Goal: Information Seeking & Learning: Learn about a topic

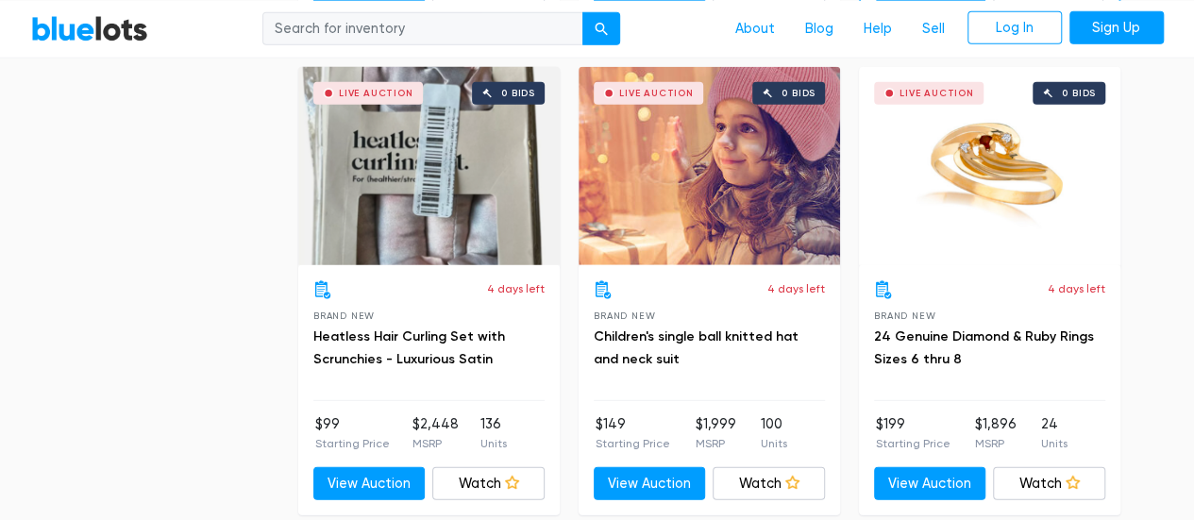
scroll to position [2453, 0]
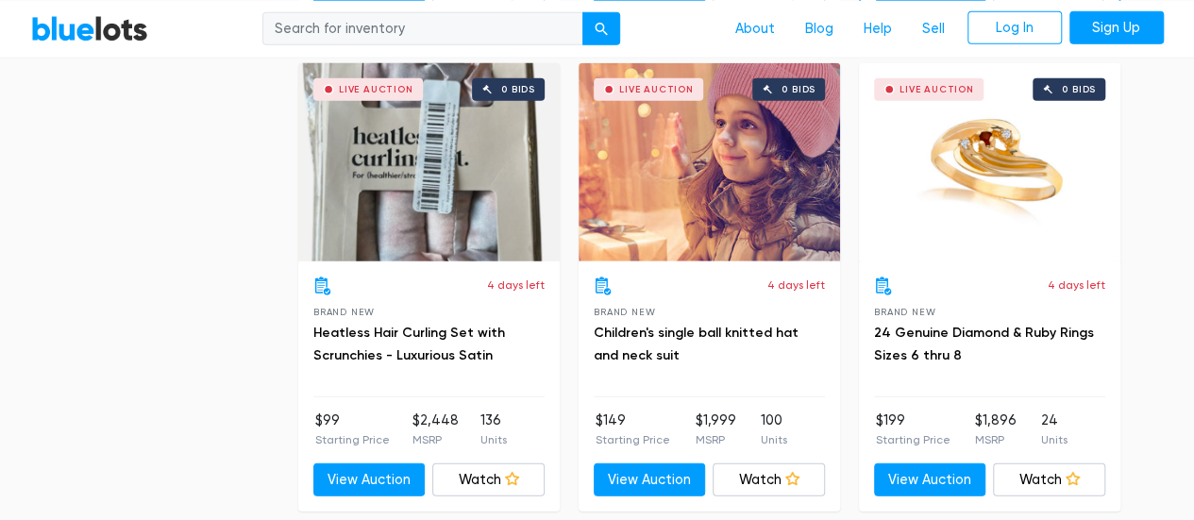
click at [946, 303] on div "4 days left Brand New 24 Genuine Diamond & Ruby Rings Sizes 6 thru 8" at bounding box center [989, 336] width 231 height 121
drag, startPoint x: 915, startPoint y: 338, endPoint x: 944, endPoint y: 330, distance: 29.3
click at [944, 330] on h3 "24 Genuine Diamond & Ruby Rings Sizes 6 thru 8" at bounding box center [989, 344] width 231 height 45
click at [944, 330] on link "24 Genuine Diamond & Ruby Rings Sizes 6 thru 8" at bounding box center [984, 344] width 220 height 39
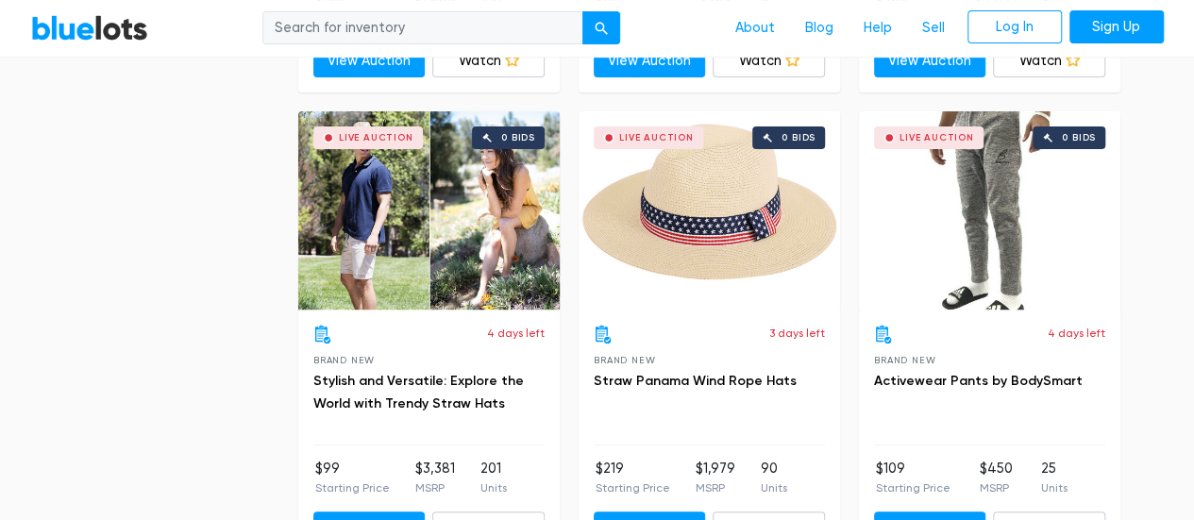
scroll to position [3812, 0]
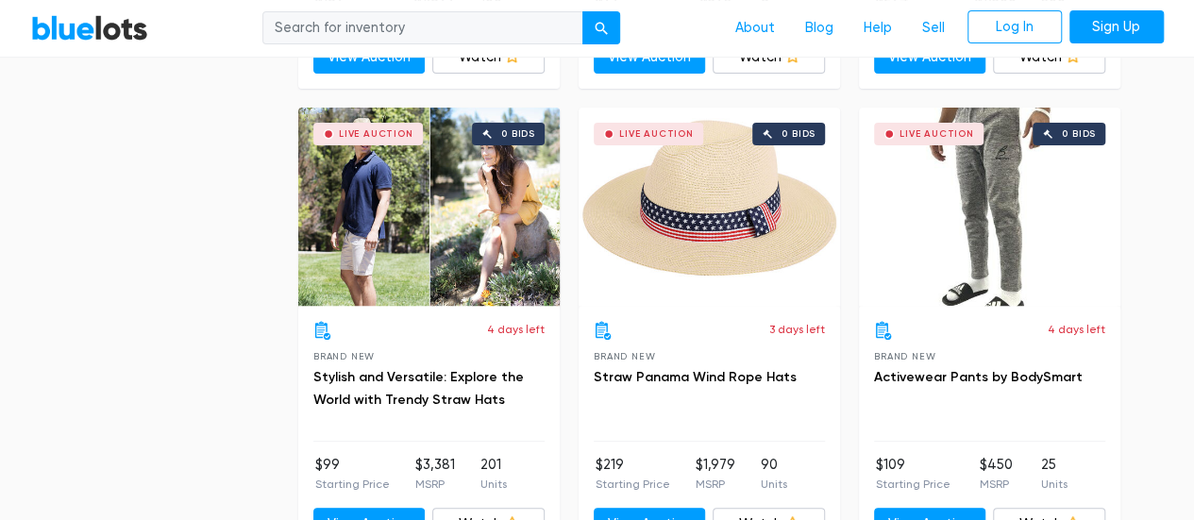
click at [733, 224] on div "Live Auction 0 bids" at bounding box center [708, 207] width 261 height 198
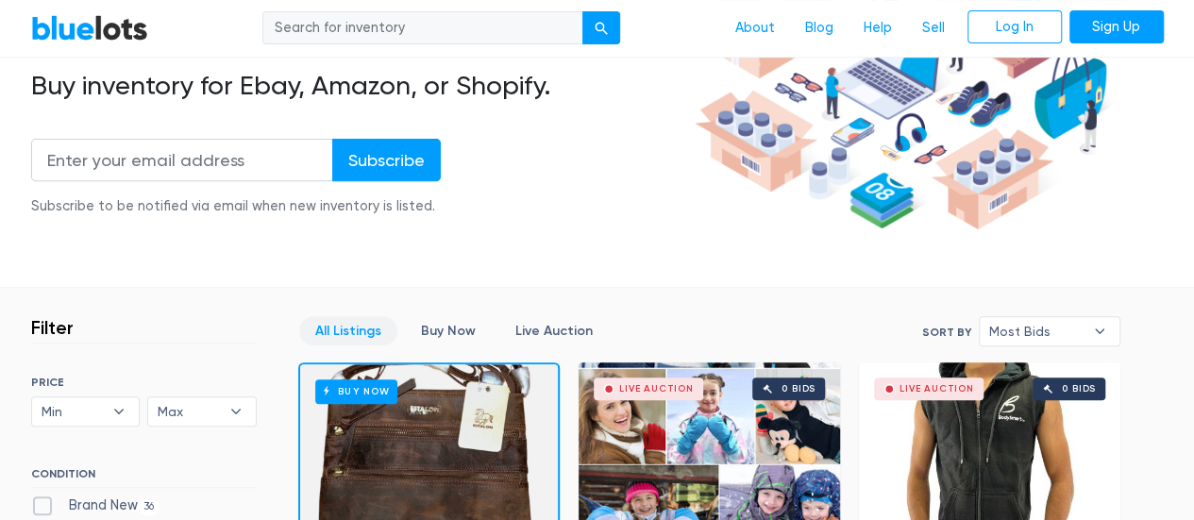
scroll to position [0, 0]
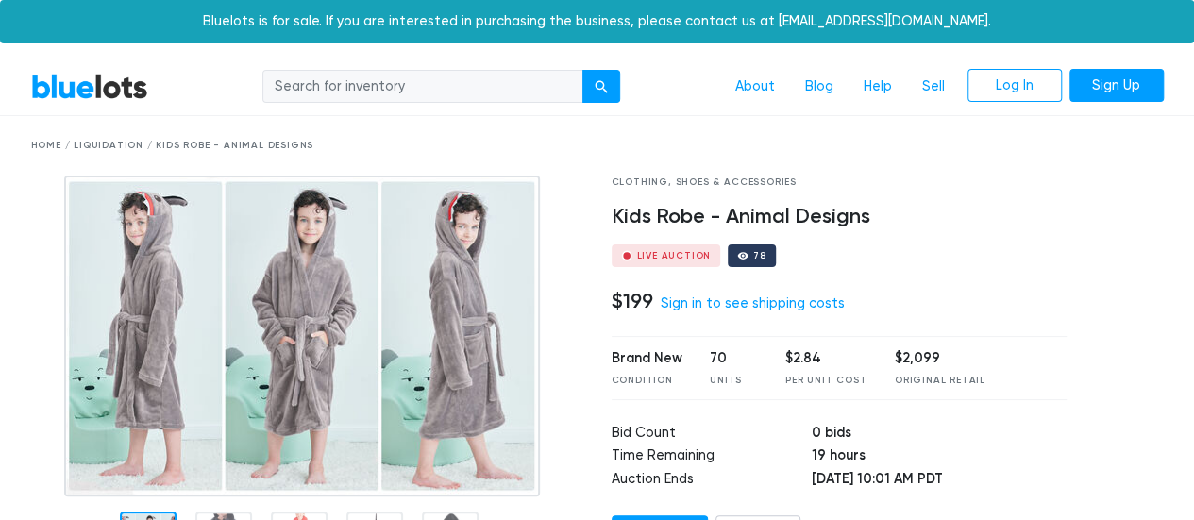
click at [418, 265] on img at bounding box center [302, 336] width 476 height 321
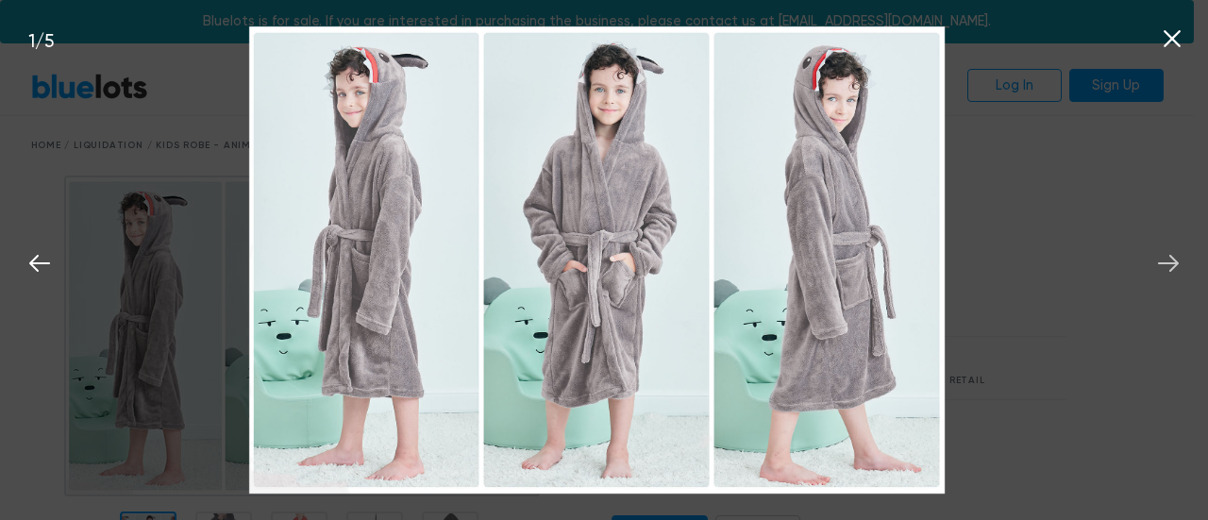
click at [1174, 263] on icon at bounding box center [1168, 263] width 21 height 17
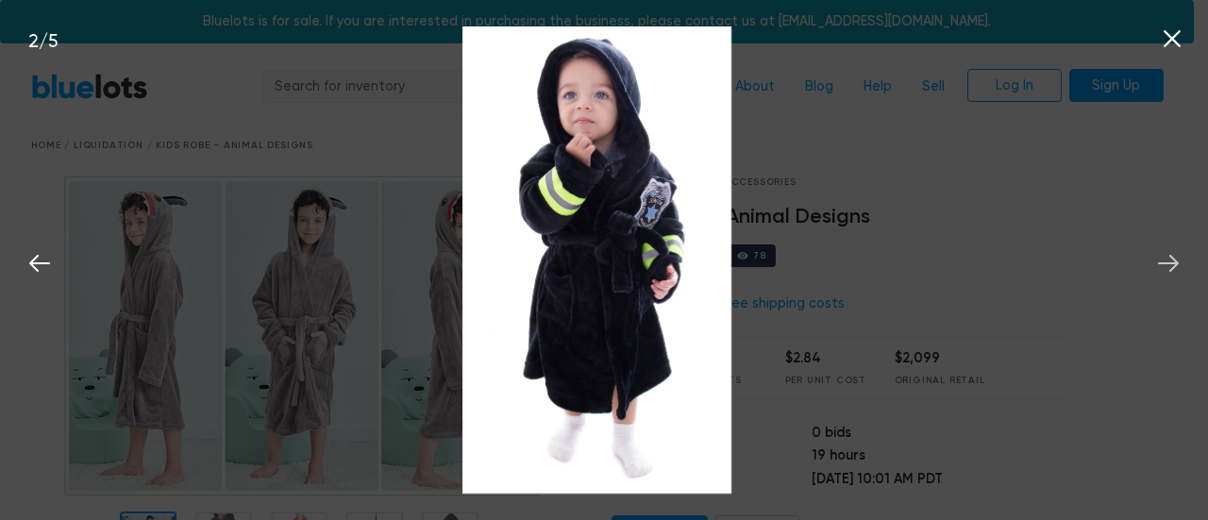
click at [1174, 263] on icon at bounding box center [1168, 263] width 21 height 17
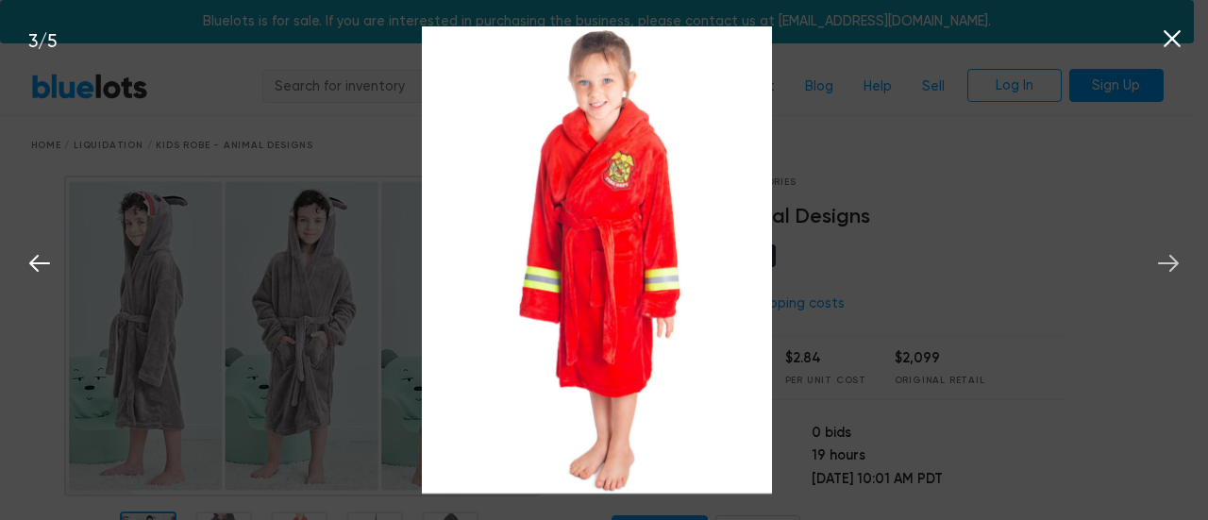
click at [1174, 263] on icon at bounding box center [1168, 263] width 21 height 17
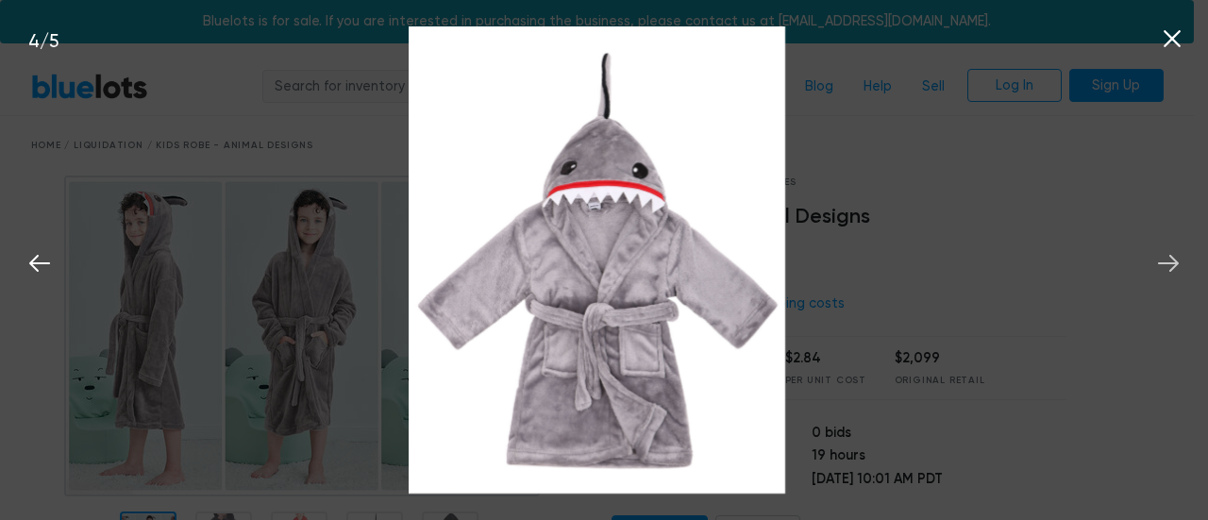
click at [1174, 263] on icon at bounding box center [1168, 263] width 21 height 17
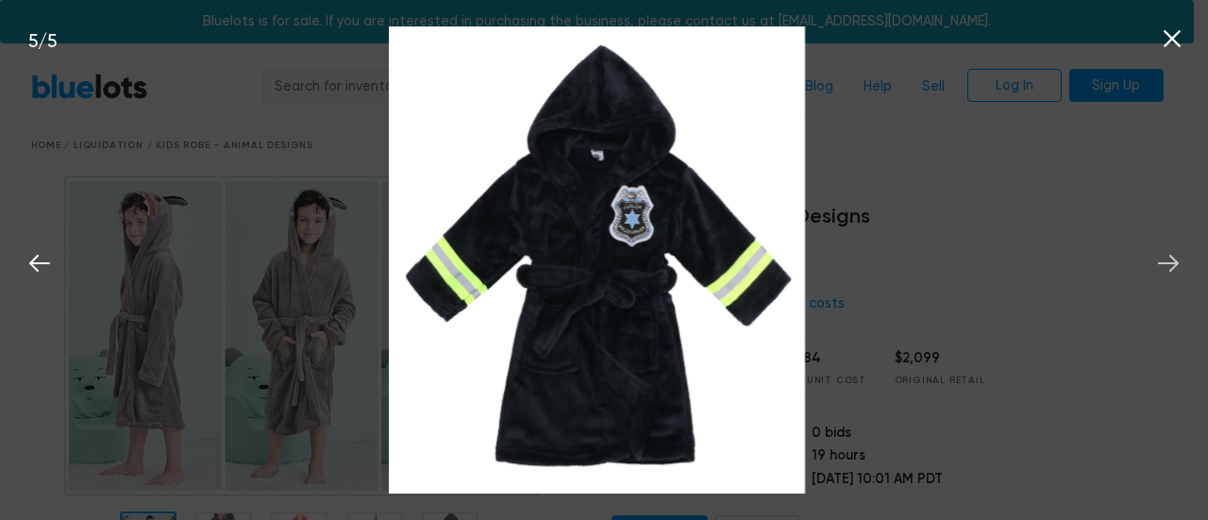
click at [1174, 263] on icon at bounding box center [1168, 263] width 21 height 17
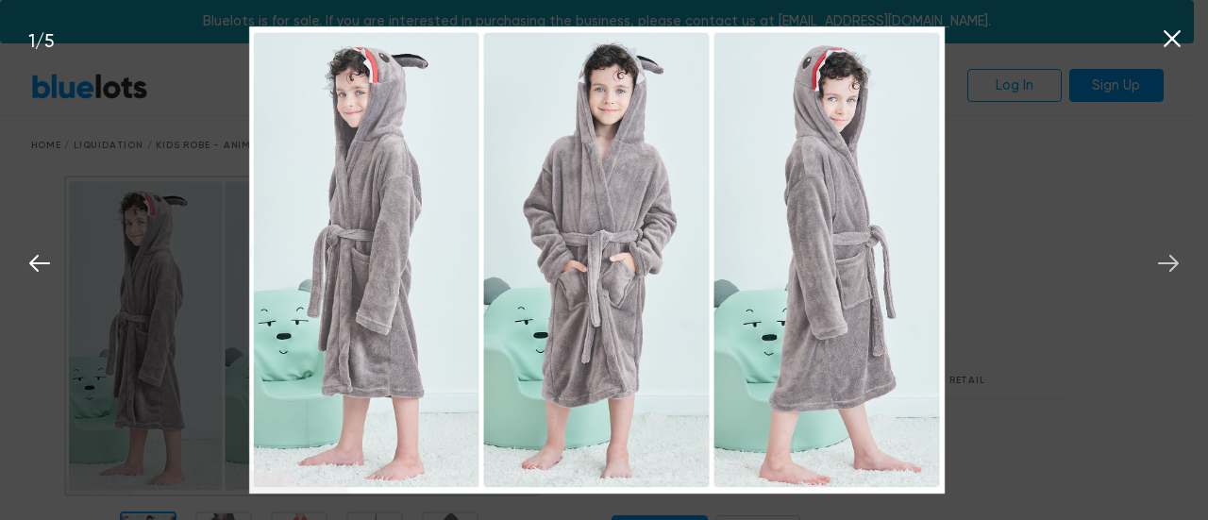
click at [1174, 263] on icon at bounding box center [1168, 263] width 21 height 17
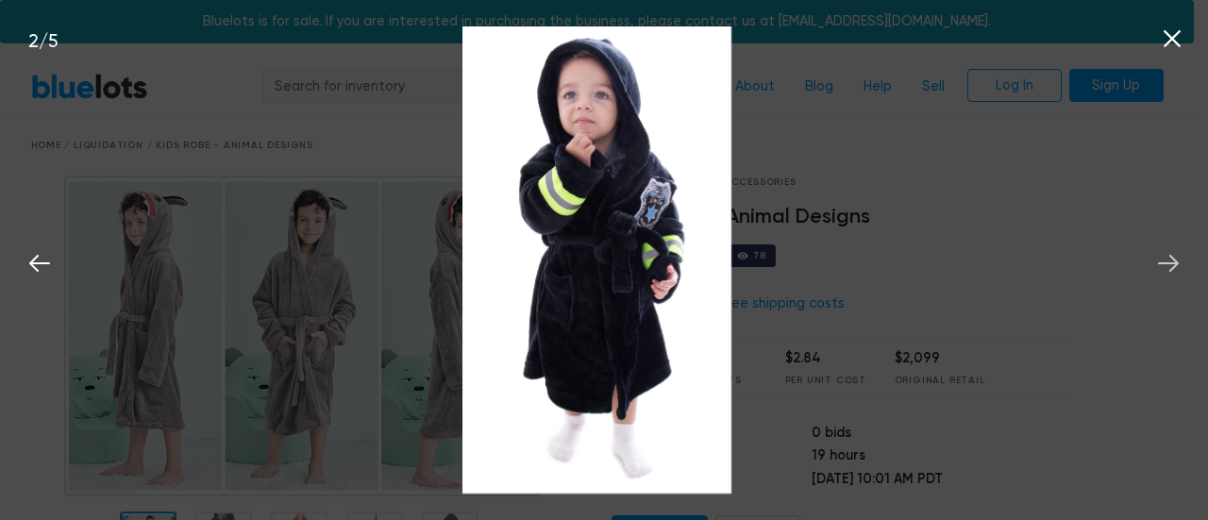
click at [1174, 263] on icon at bounding box center [1168, 263] width 21 height 17
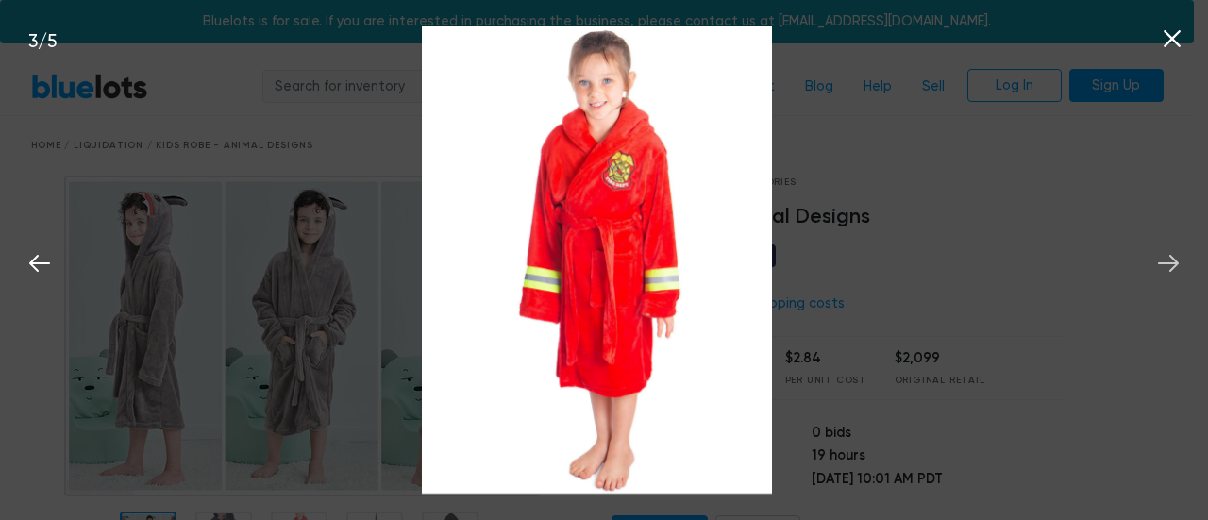
click at [1174, 263] on icon at bounding box center [1168, 263] width 21 height 17
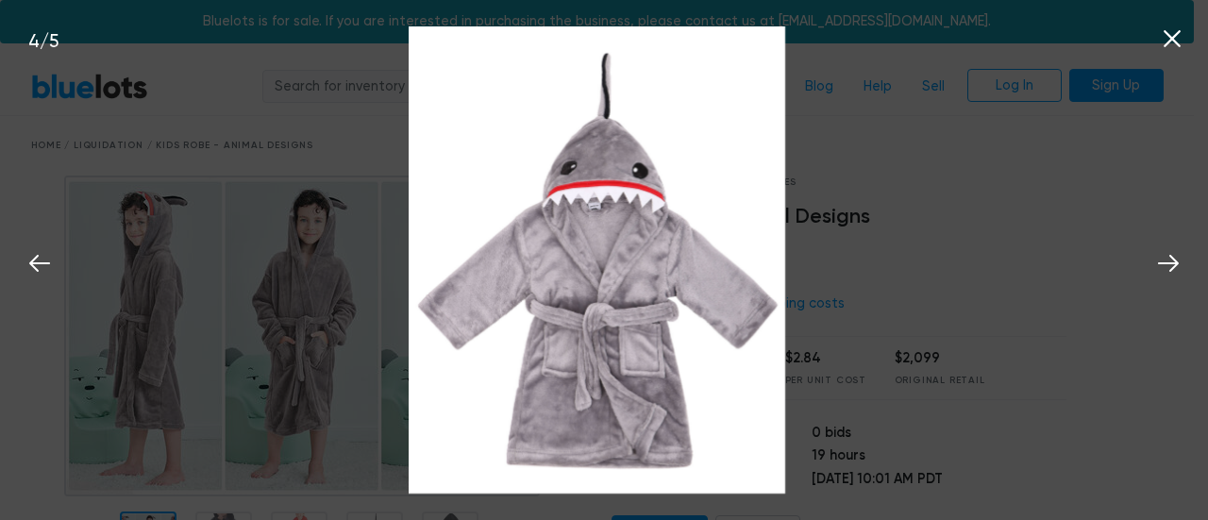
click at [1165, 39] on icon at bounding box center [1172, 39] width 28 height 28
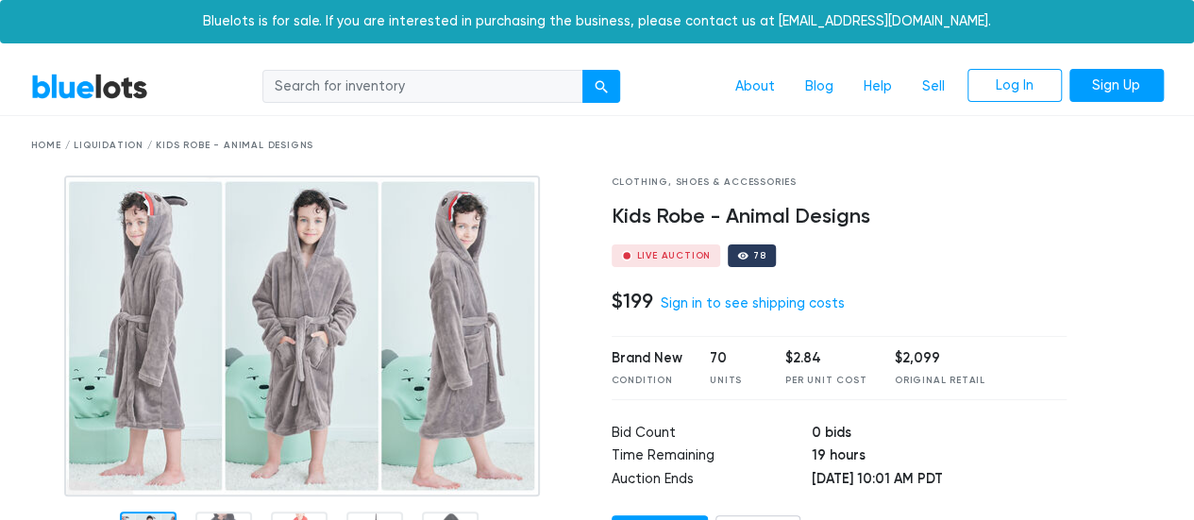
click at [966, 188] on div "Clothing, Shoes & Accessories" at bounding box center [839, 183] width 456 height 14
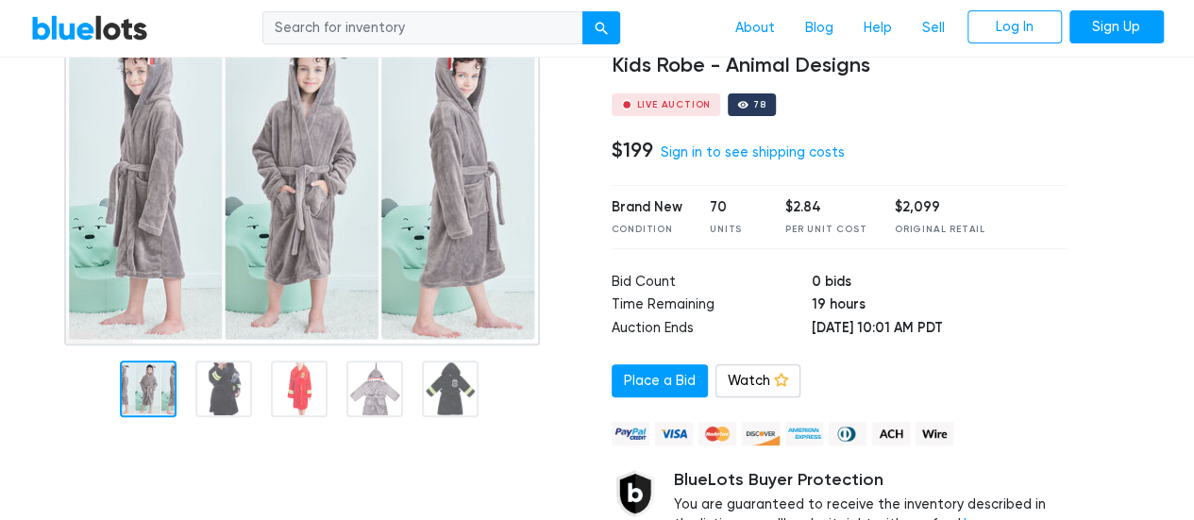
scroll to position [113, 0]
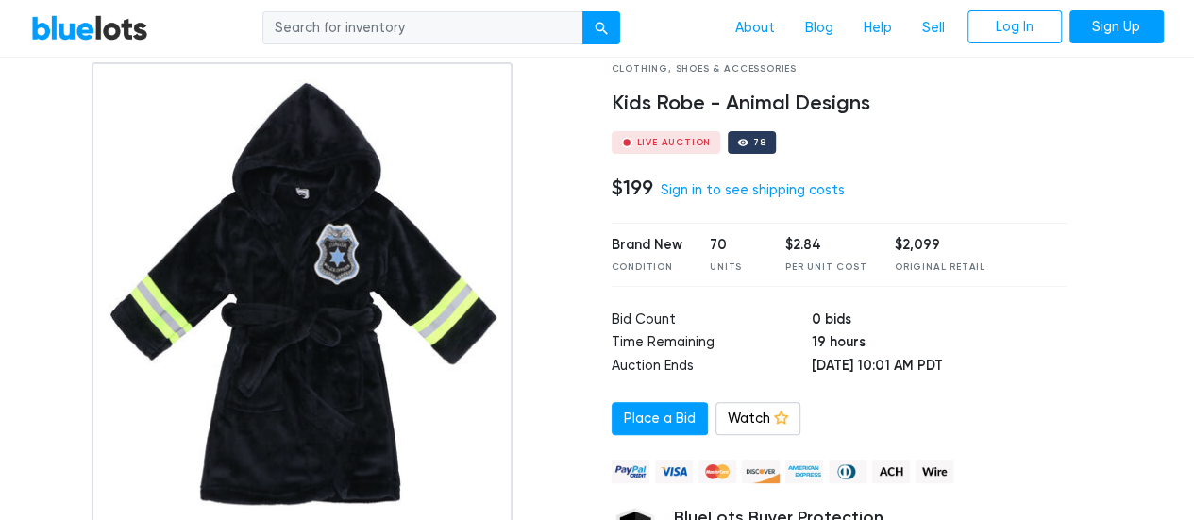
click at [351, 276] on img at bounding box center [302, 298] width 420 height 472
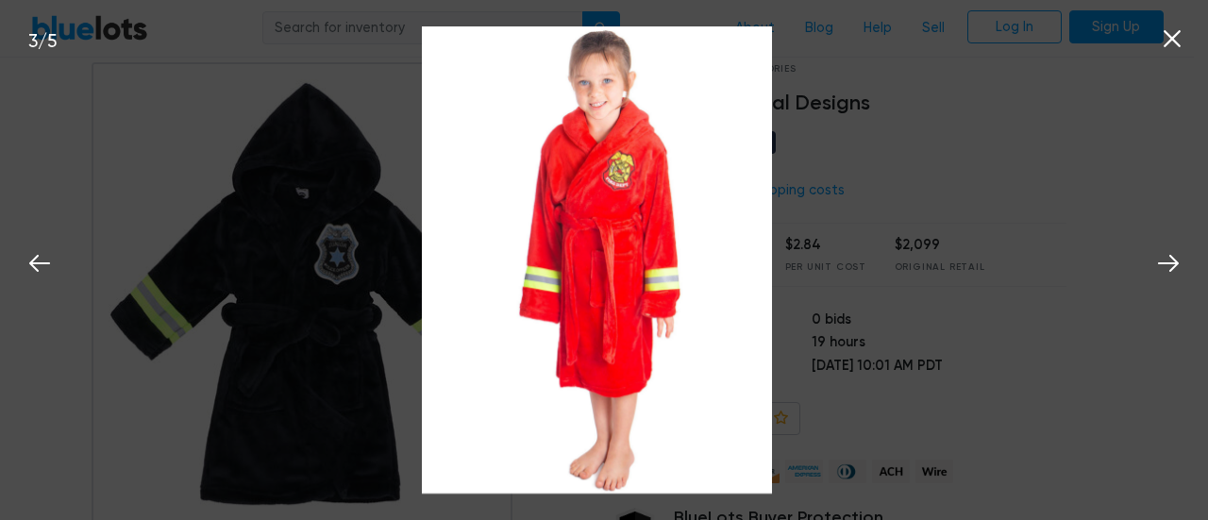
click at [58, 115] on div "3 / 5" at bounding box center [604, 260] width 1208 height 520
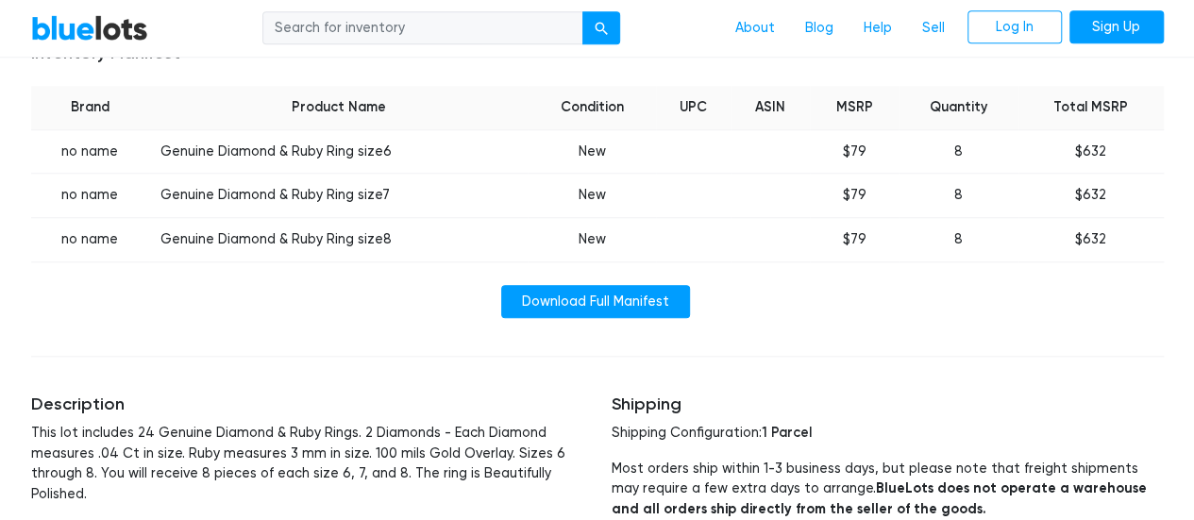
scroll to position [830, 0]
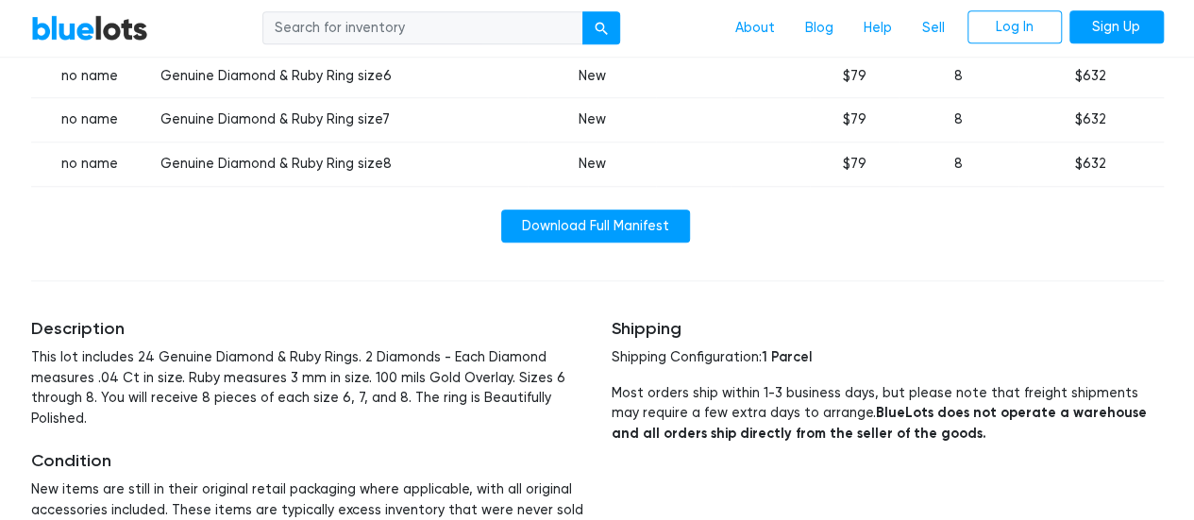
click at [893, 359] on p "Shipping Configuration: 1 Parcel" at bounding box center [887, 357] width 552 height 21
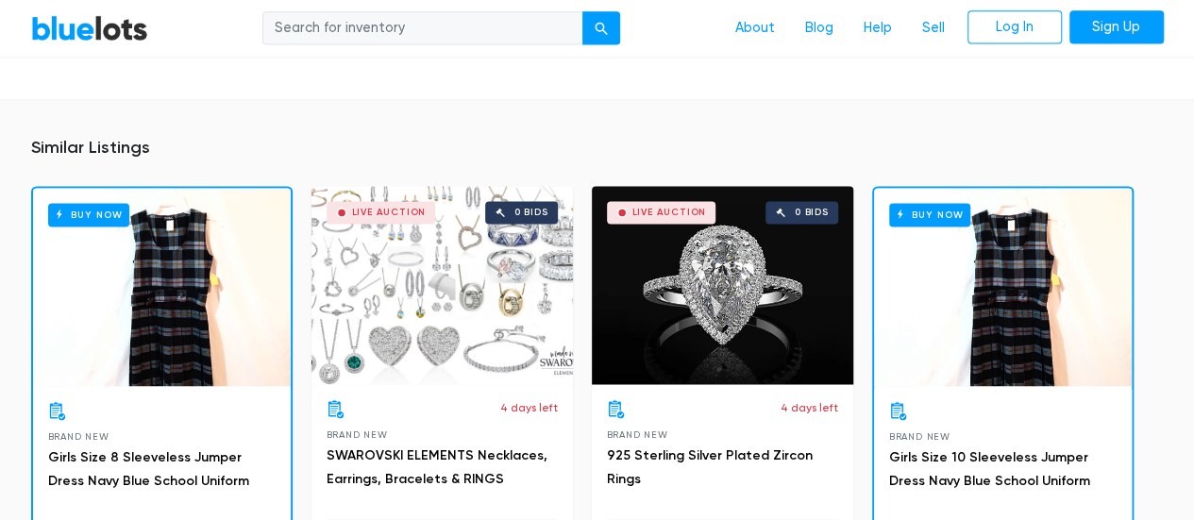
scroll to position [1321, 0]
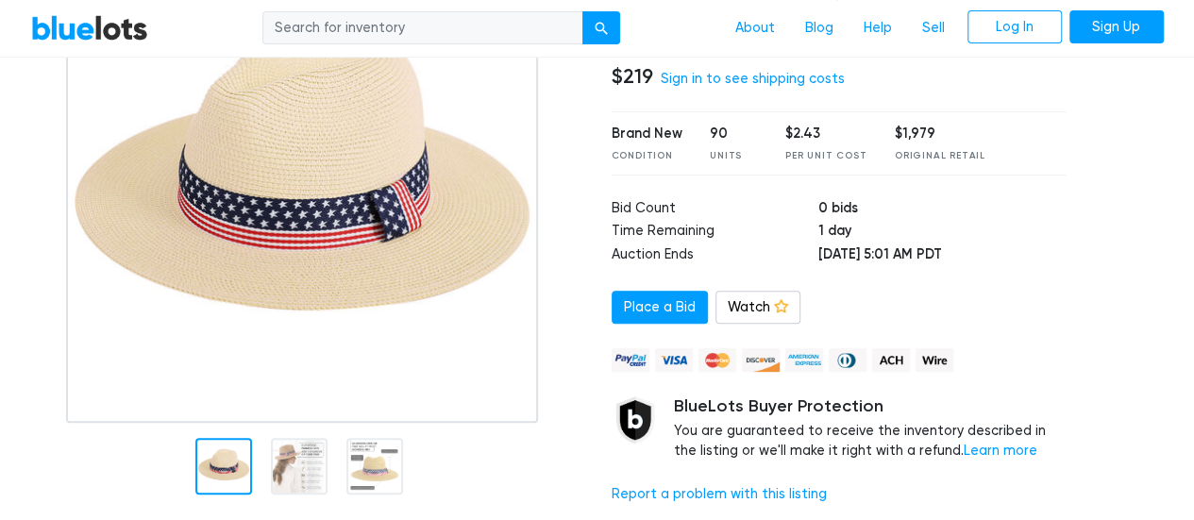
scroll to position [325, 0]
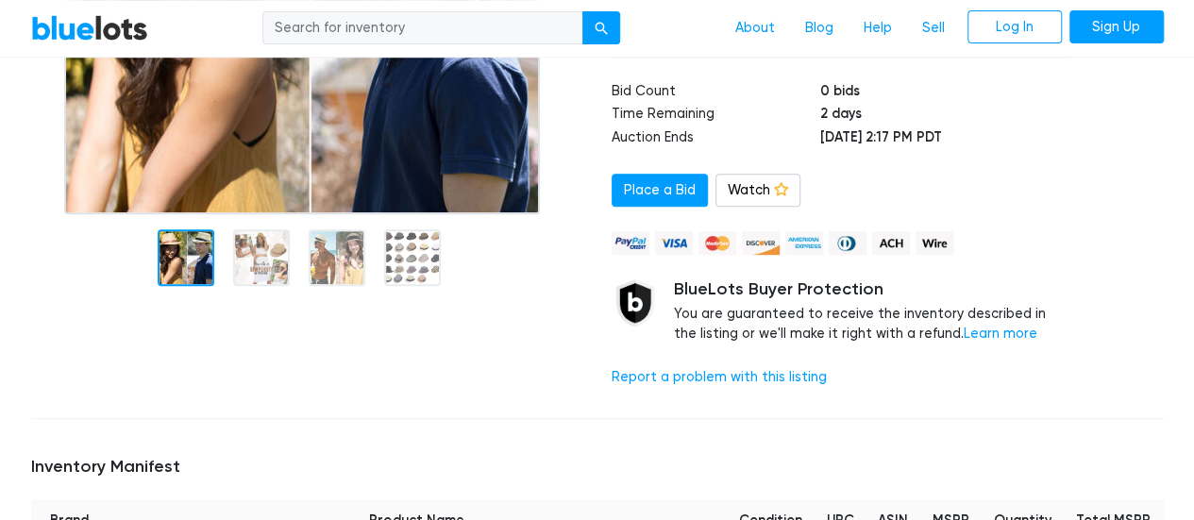
scroll to position [377, 0]
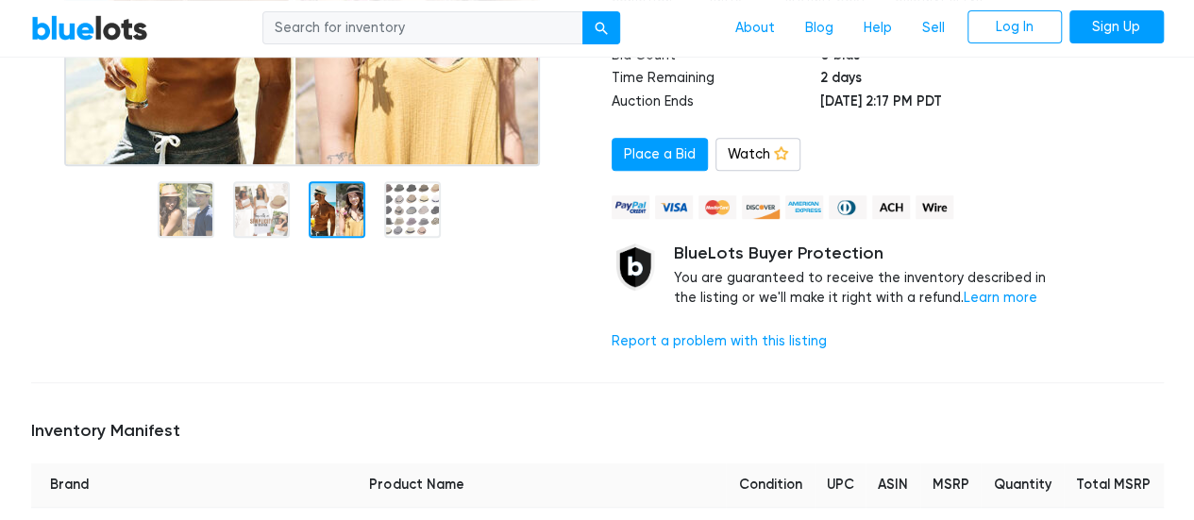
click at [374, 214] on div at bounding box center [307, 207] width 552 height 82
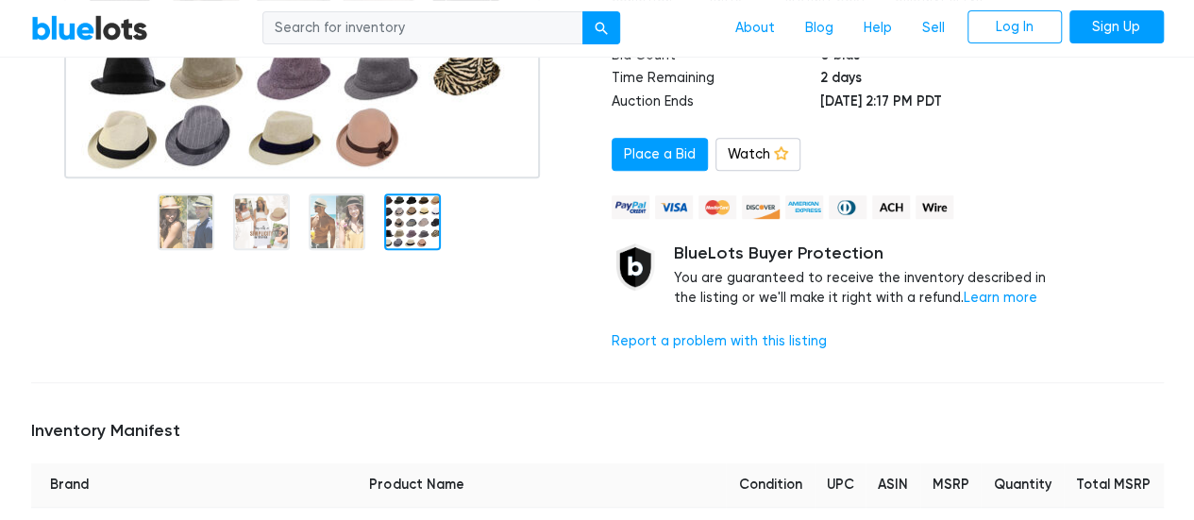
click at [393, 214] on div at bounding box center [412, 221] width 57 height 57
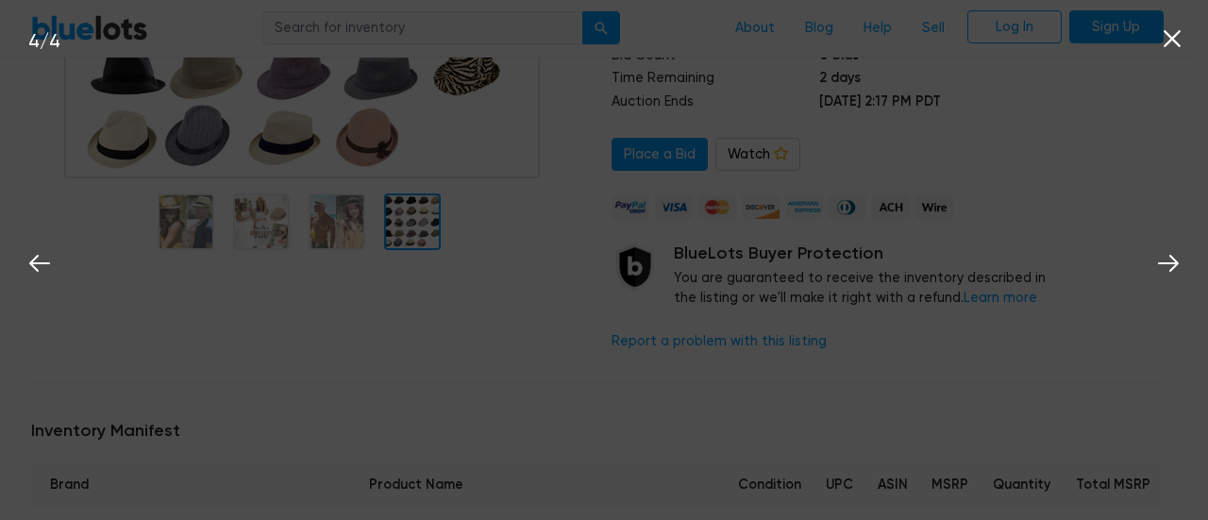
click at [406, 229] on div "4 / 4" at bounding box center [604, 260] width 1208 height 520
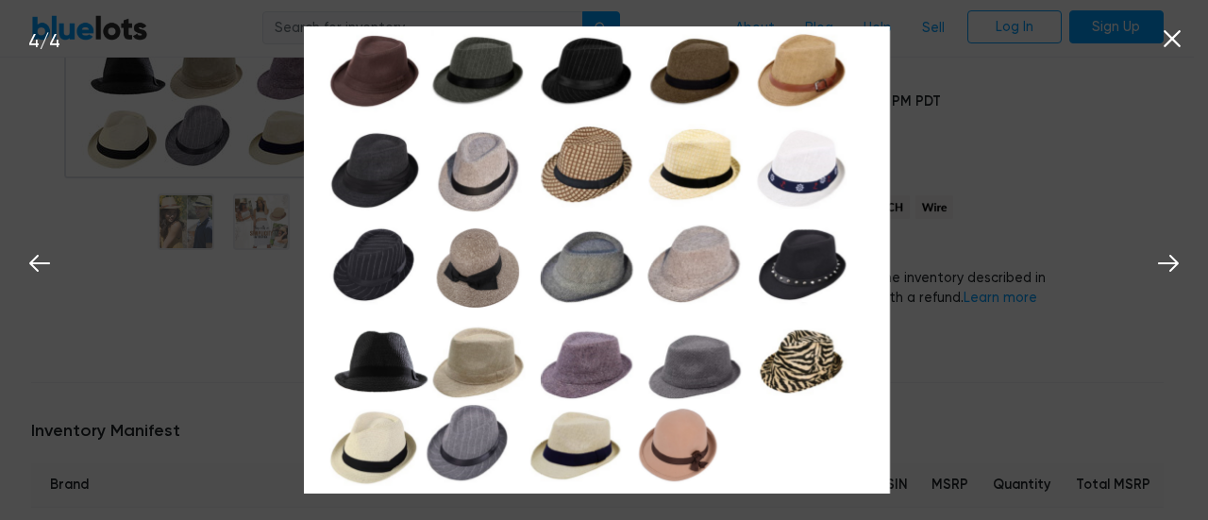
click at [1178, 38] on icon at bounding box center [1172, 39] width 28 height 28
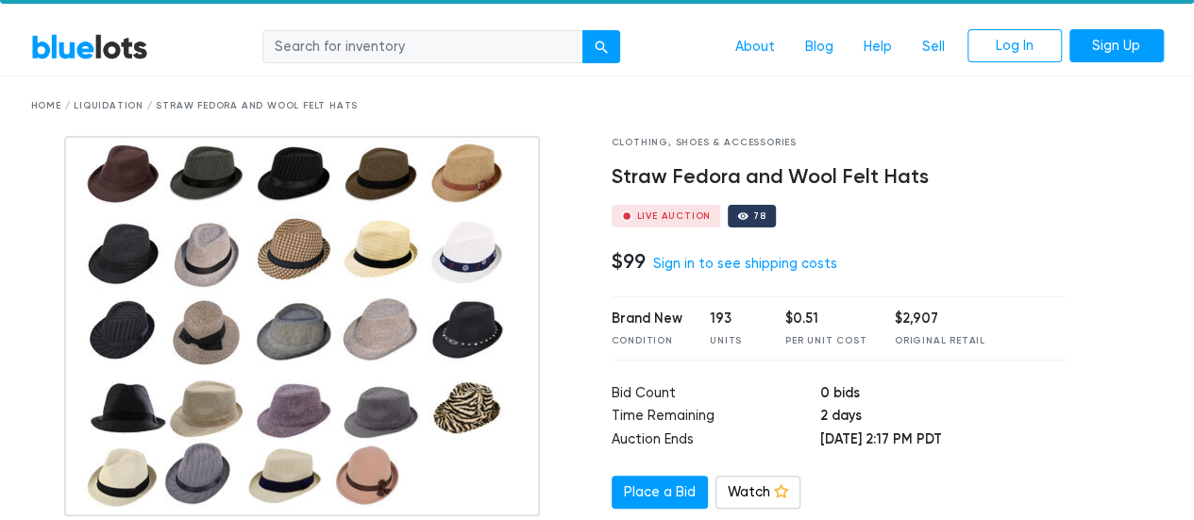
scroll to position [38, 0]
